Goal: Understand process/instructions: Learn about a topic

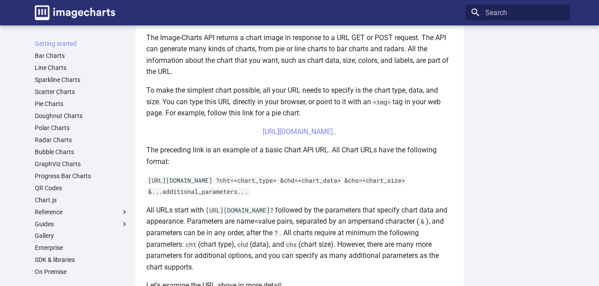
scroll to position [223, 0]
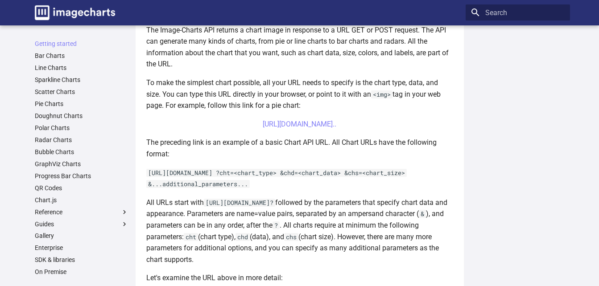
drag, startPoint x: 246, startPoint y: 123, endPoint x: 354, endPoint y: 125, distance: 108.4
click at [354, 125] on center "[URL][DOMAIN_NAME].." at bounding box center [299, 125] width 307 height 12
copy link "[URL][DOMAIN_NAME]?"
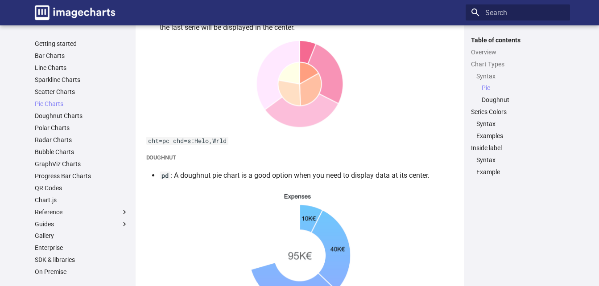
scroll to position [1117, 0]
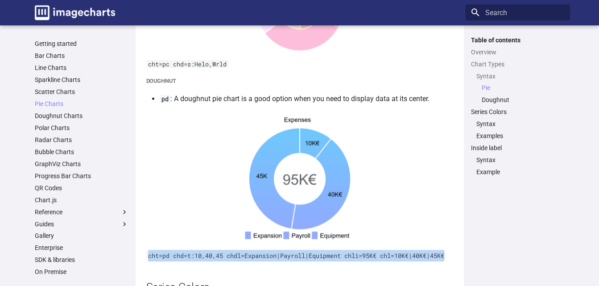
drag, startPoint x: 453, startPoint y: 255, endPoint x: 147, endPoint y: 253, distance: 305.4
click at [147, 253] on p "cht=pd chd=t:10,40,45 chdl=Expansion|Payroll|Equipment chli=95K€ chl=10K€|40K€|…" at bounding box center [299, 256] width 307 height 12
copy code "cht=pd chd=t:10,40,45 chdl=Expansion|Payroll|Equipment chli=95K€ chl=10K€|40K€|…"
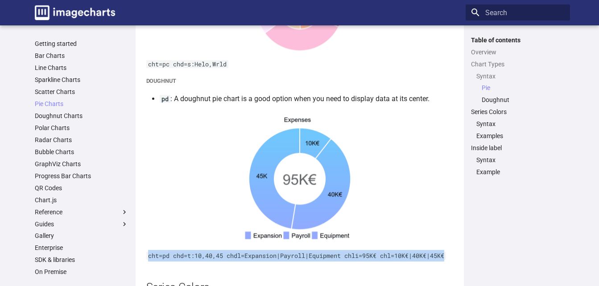
drag, startPoint x: 148, startPoint y: 258, endPoint x: 449, endPoint y: 255, distance: 300.5
click at [446, 255] on code "cht=pd chd=t:10,40,45 chdl=Expansion|Payroll|Equipment chli=95K€ chl=10K€|40K€|…" at bounding box center [296, 256] width 300 height 8
copy code "cht=pd chd=t:10,40,45 chdl=Expansion|Payroll|Equipment chli=95K€ chl=10K€|40K€|…"
